Goal: Information Seeking & Learning: Find specific page/section

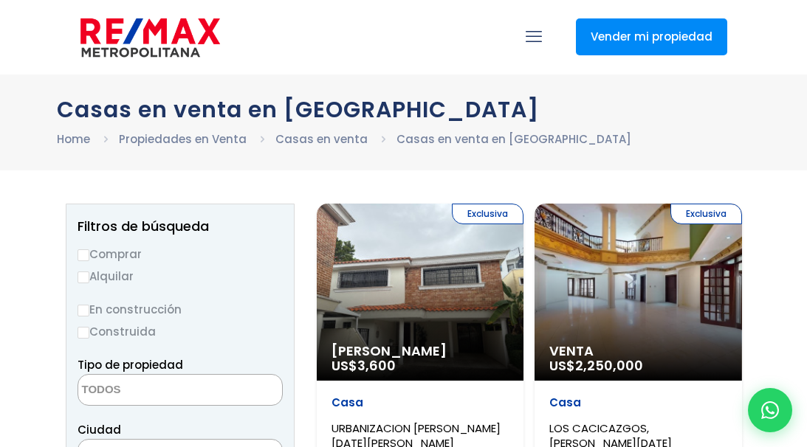
select select
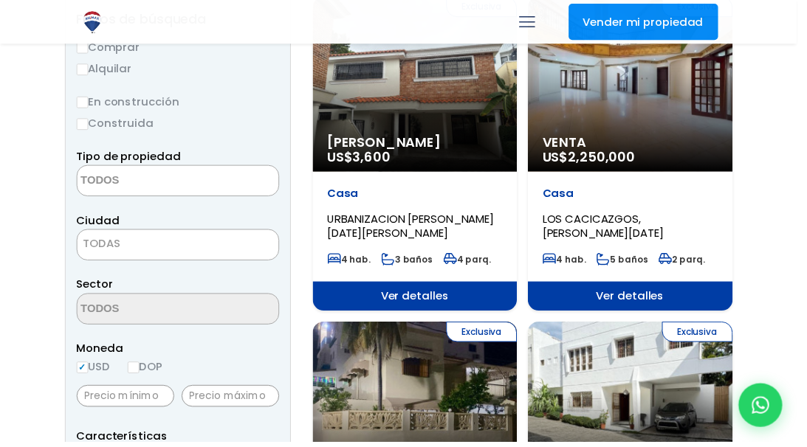
scroll to position [192, 0]
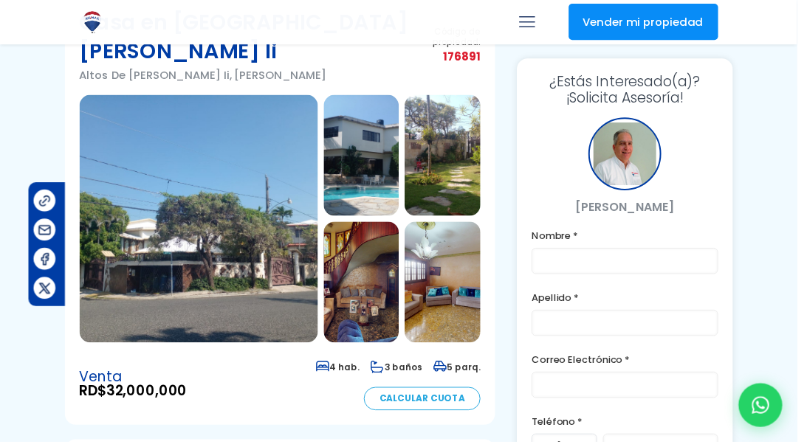
scroll to position [89, 103]
